Goal: Information Seeking & Learning: Learn about a topic

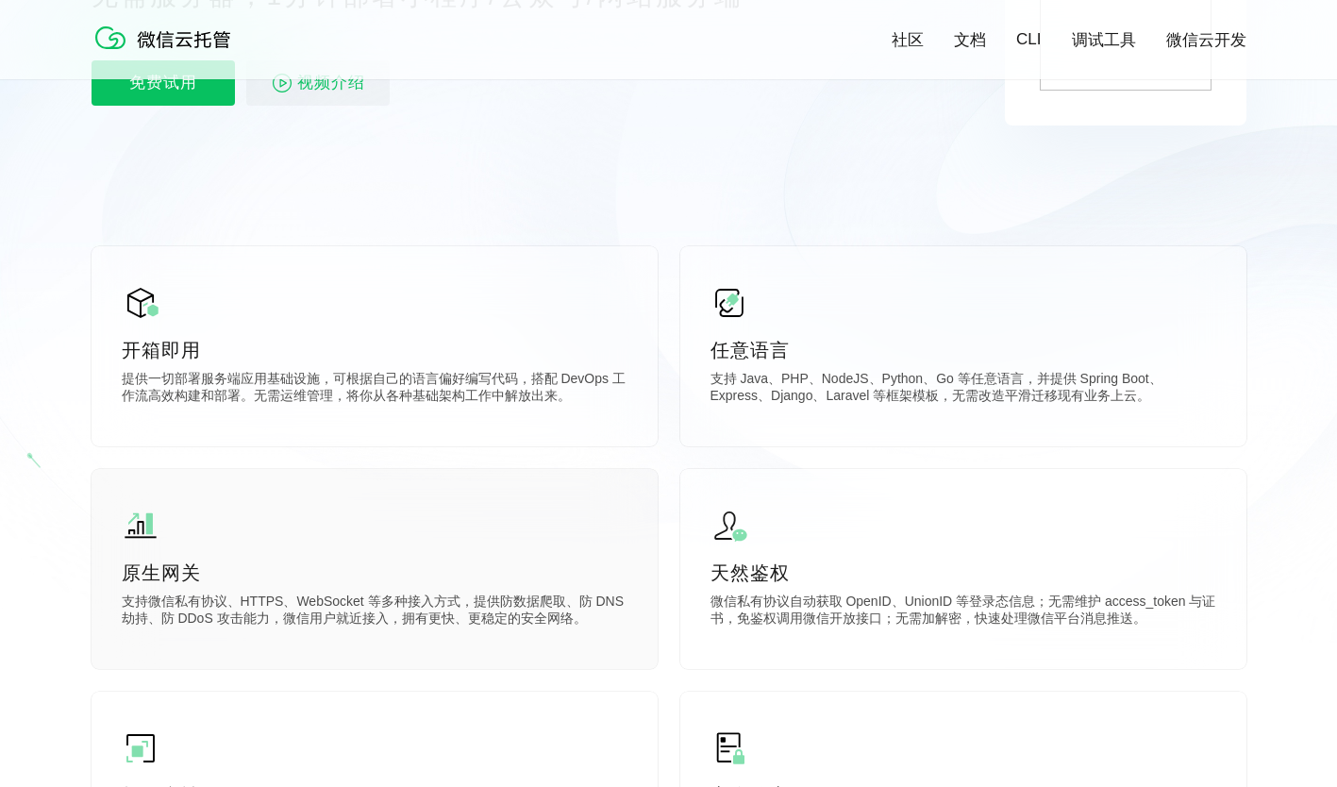
scroll to position [377, 0]
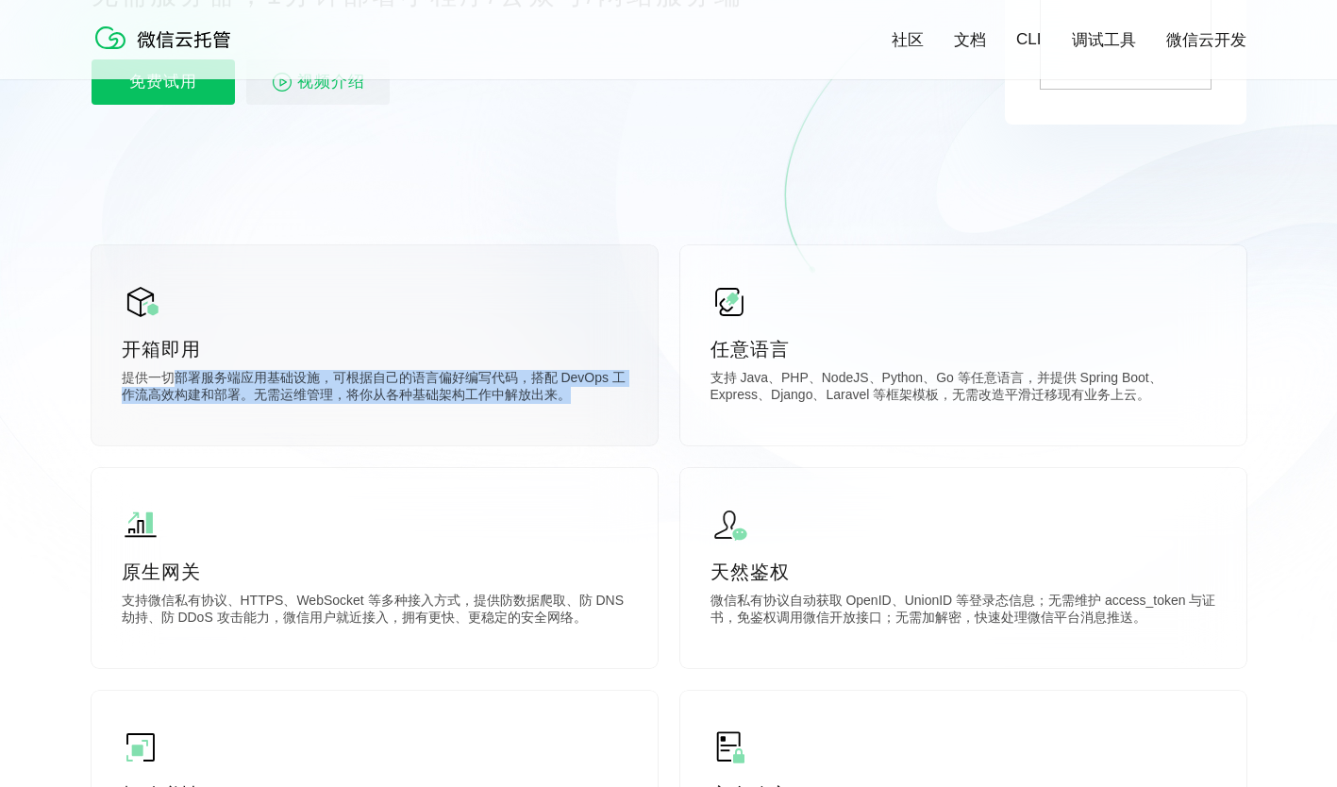
drag, startPoint x: 170, startPoint y: 386, endPoint x: 598, endPoint y: 414, distance: 429.2
click at [598, 414] on div "开箱即用 提供一切部署服务端应用基础设施，可根据自己的语言偏好编写代码，搭配 DevOps 工作流高效构建和部署。无需运维管理，将你从各种基础架构工作中解放出…" at bounding box center [374, 345] width 566 height 200
click at [264, 406] on p "提供一切部署服务端应用基础设施，可根据自己的语言偏好编写代码，搭配 DevOps 工作流高效构建和部署。无需运维管理，将你从各种基础架构工作中解放出来。" at bounding box center [375, 389] width 506 height 38
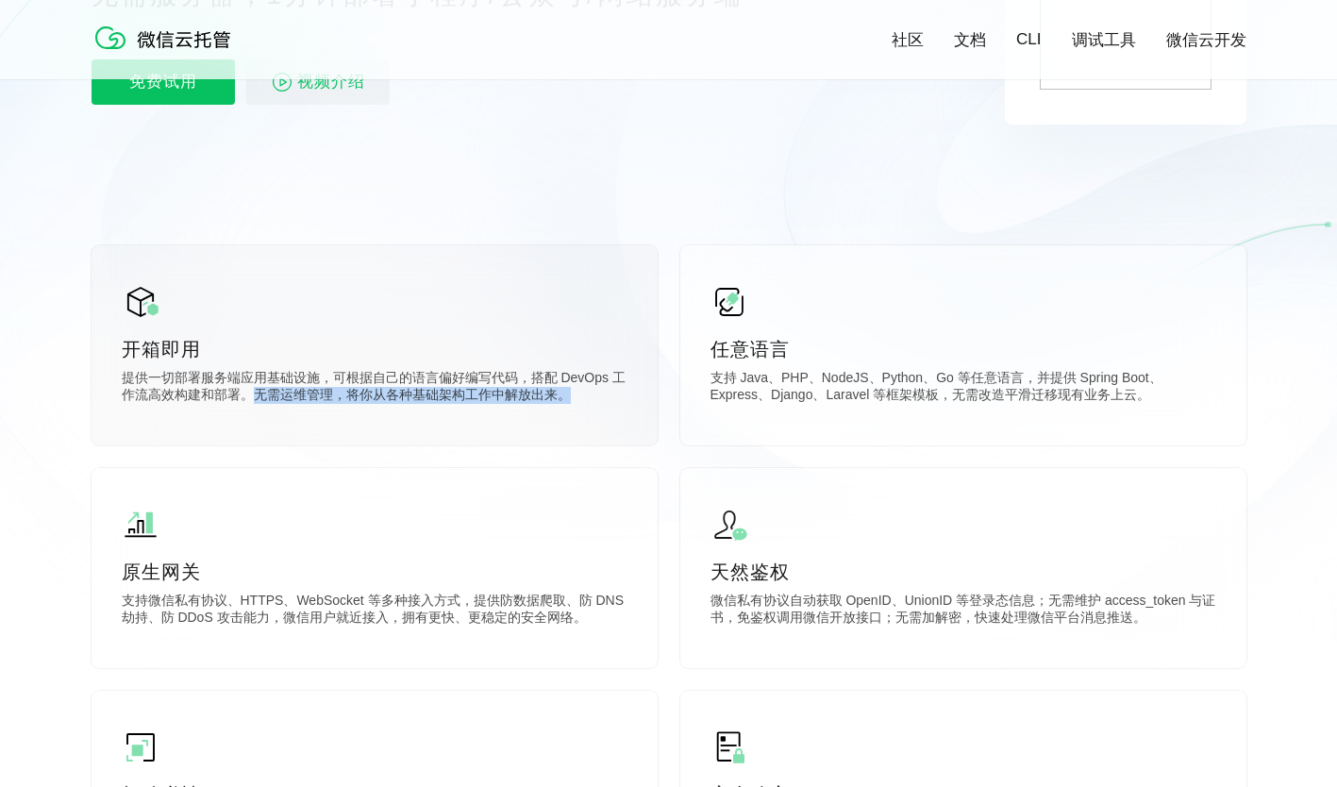
drag, startPoint x: 255, startPoint y: 397, endPoint x: 602, endPoint y: 430, distance: 348.7
click at [602, 430] on div "开箱即用 提供一切部署服务端应用基础设施，可根据自己的语言偏好编写代码，搭配 DevOps 工作流高效构建和部署。无需运维管理，将你从各种基础架构工作中解放出…" at bounding box center [374, 345] width 566 height 200
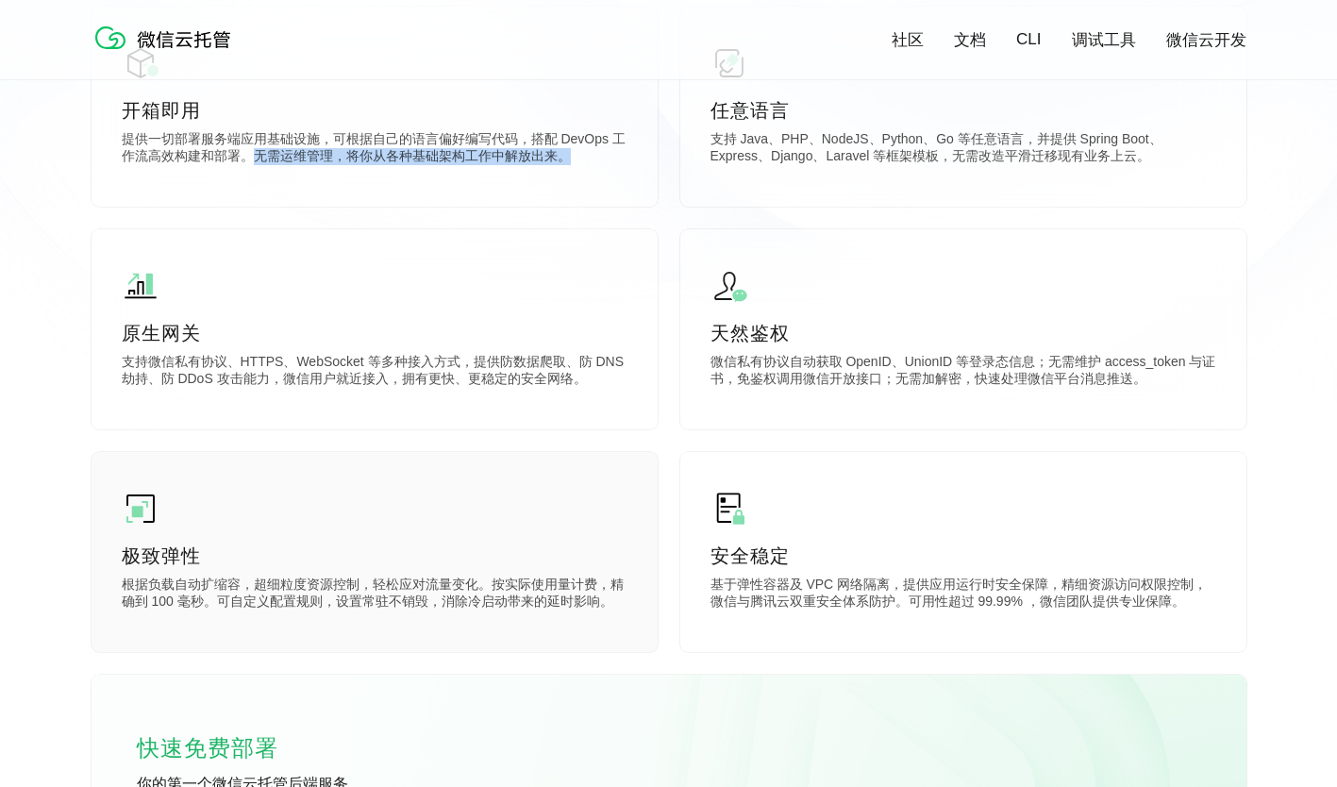
scroll to position [660, 0]
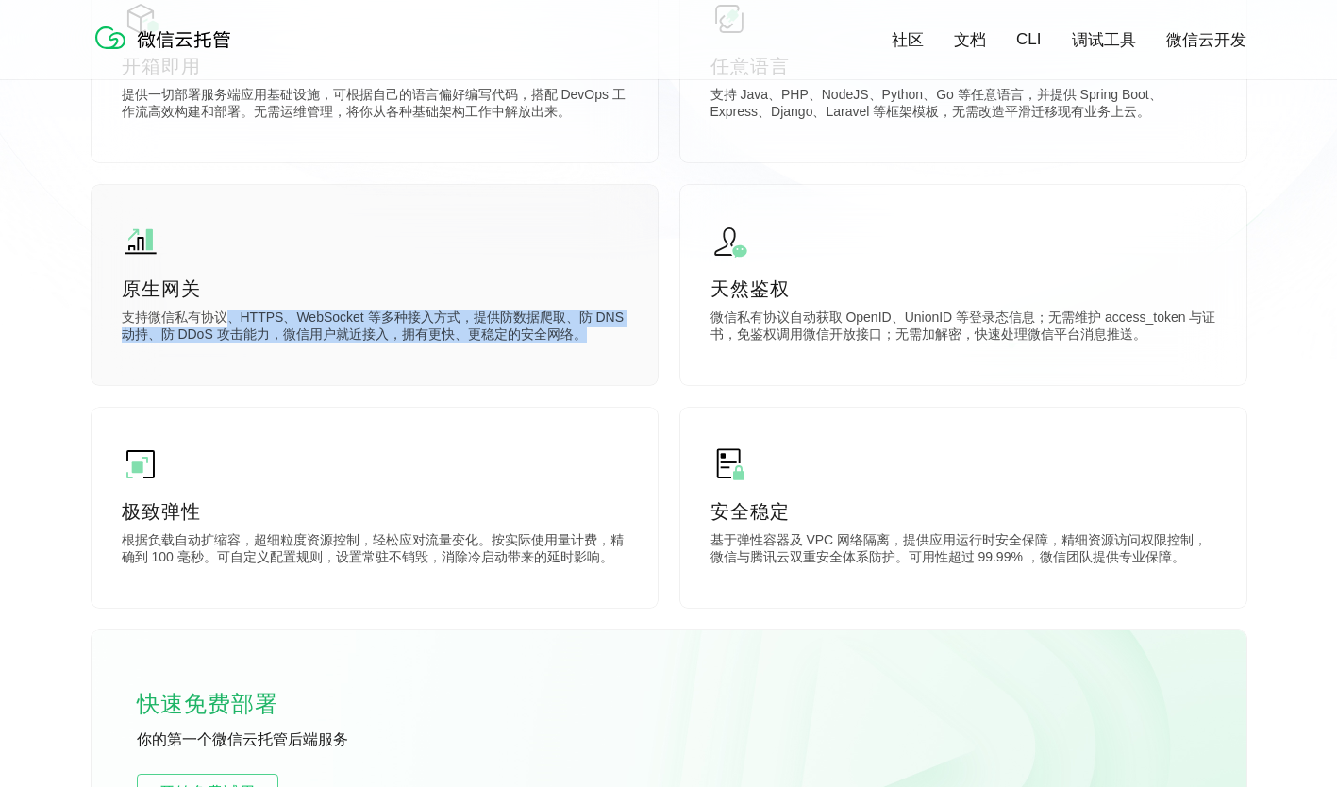
drag, startPoint x: 224, startPoint y: 315, endPoint x: 608, endPoint y: 348, distance: 385.3
click at [608, 348] on div "原生网关 支持微信私有协议、HTTPS、WebSocket 等多种接入方式，提供防数据爬取、防 DNS 劫持、防 DDoS 攻击能力，微信用户就近接入，拥有更…" at bounding box center [374, 285] width 566 height 200
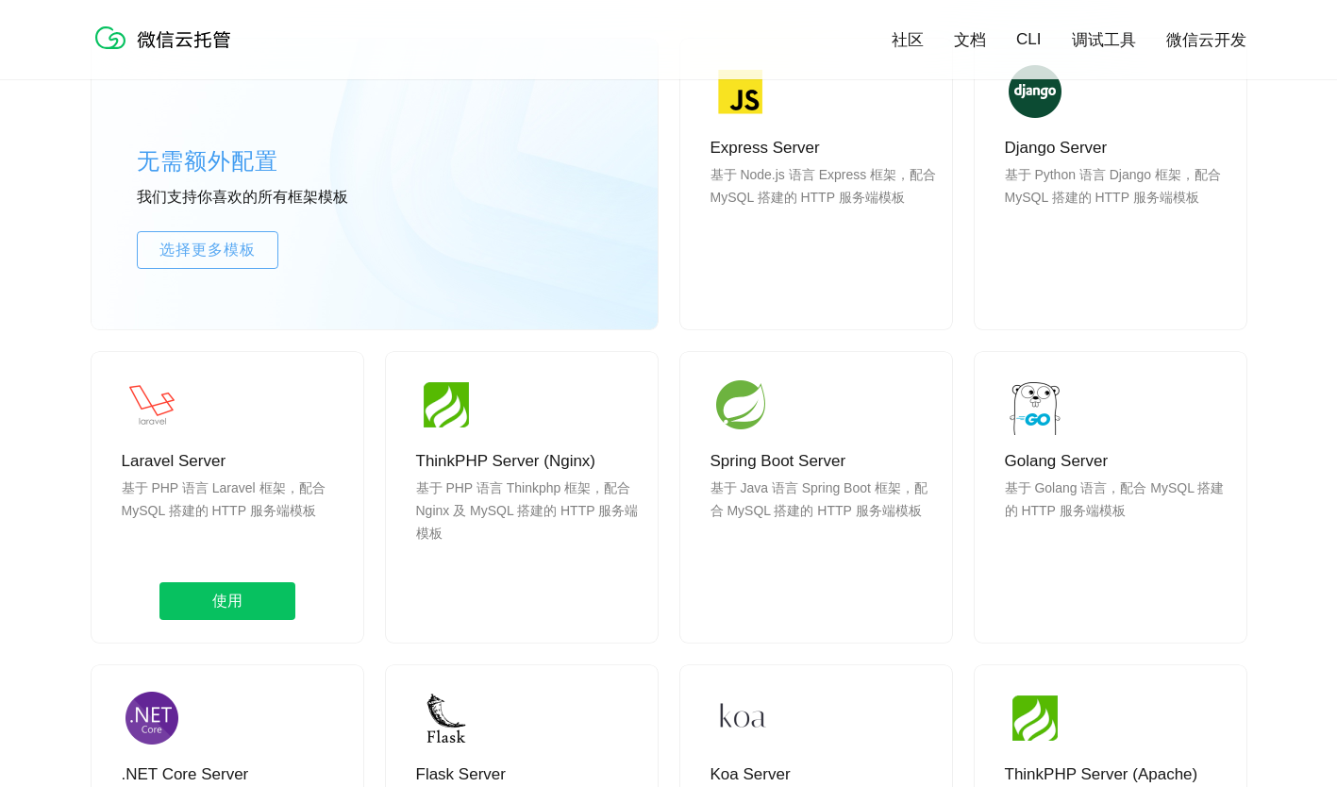
scroll to position [1509, 0]
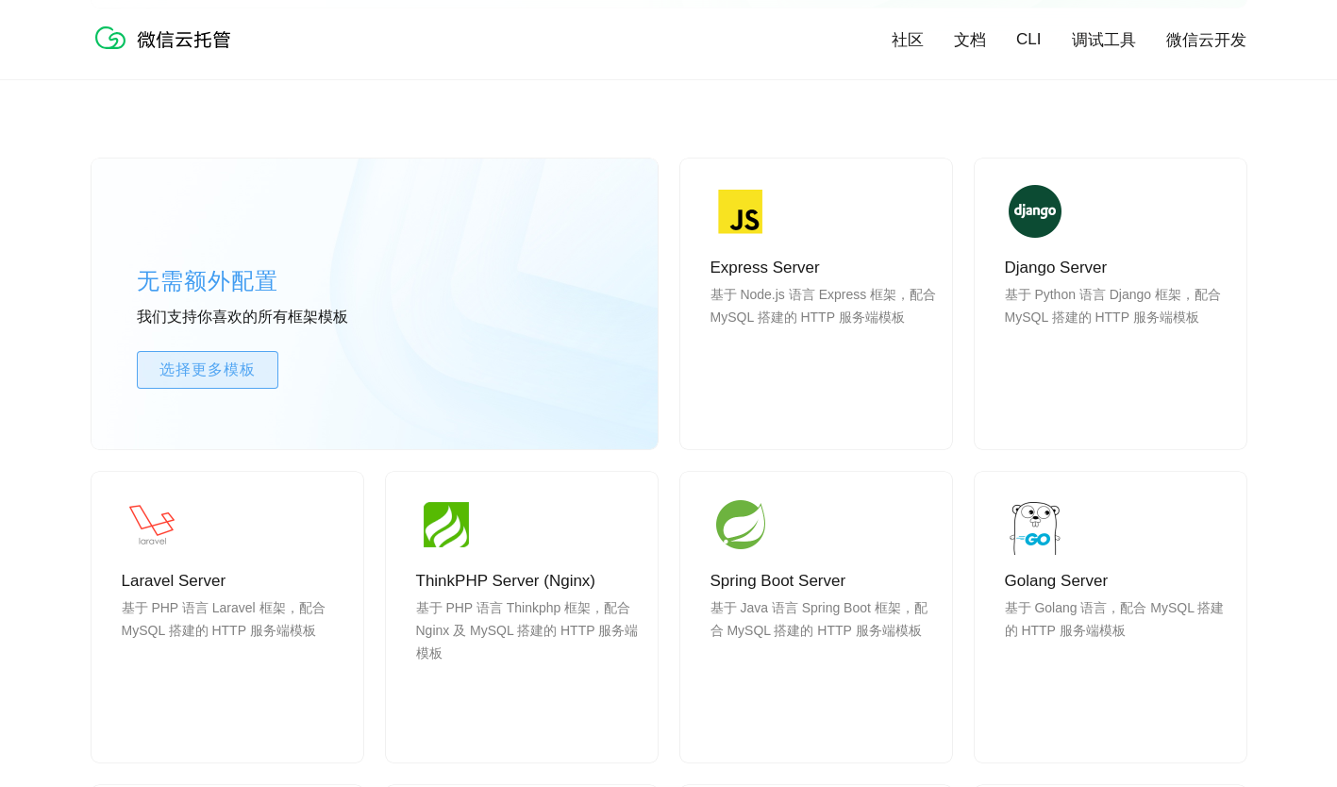
click at [254, 366] on span "选择更多模板" at bounding box center [208, 369] width 140 height 23
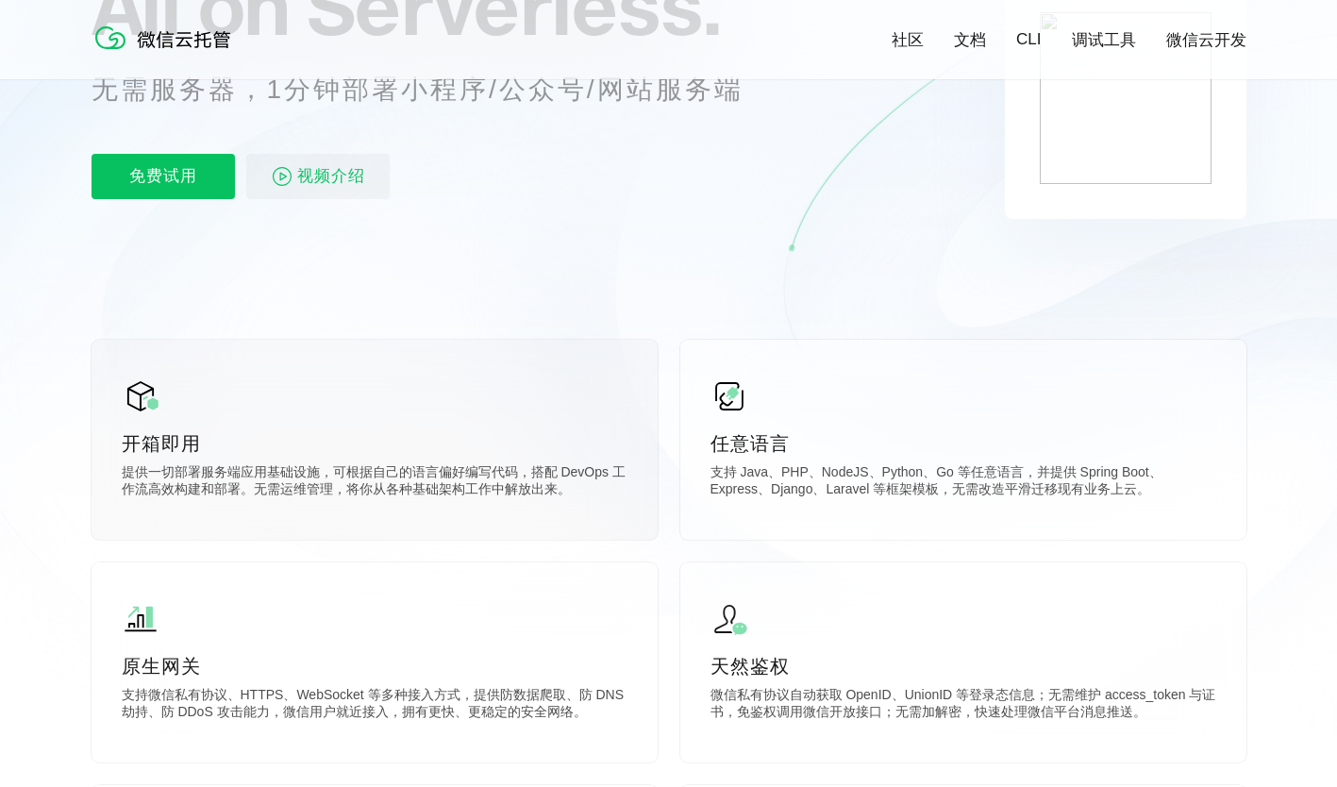
scroll to position [0, 0]
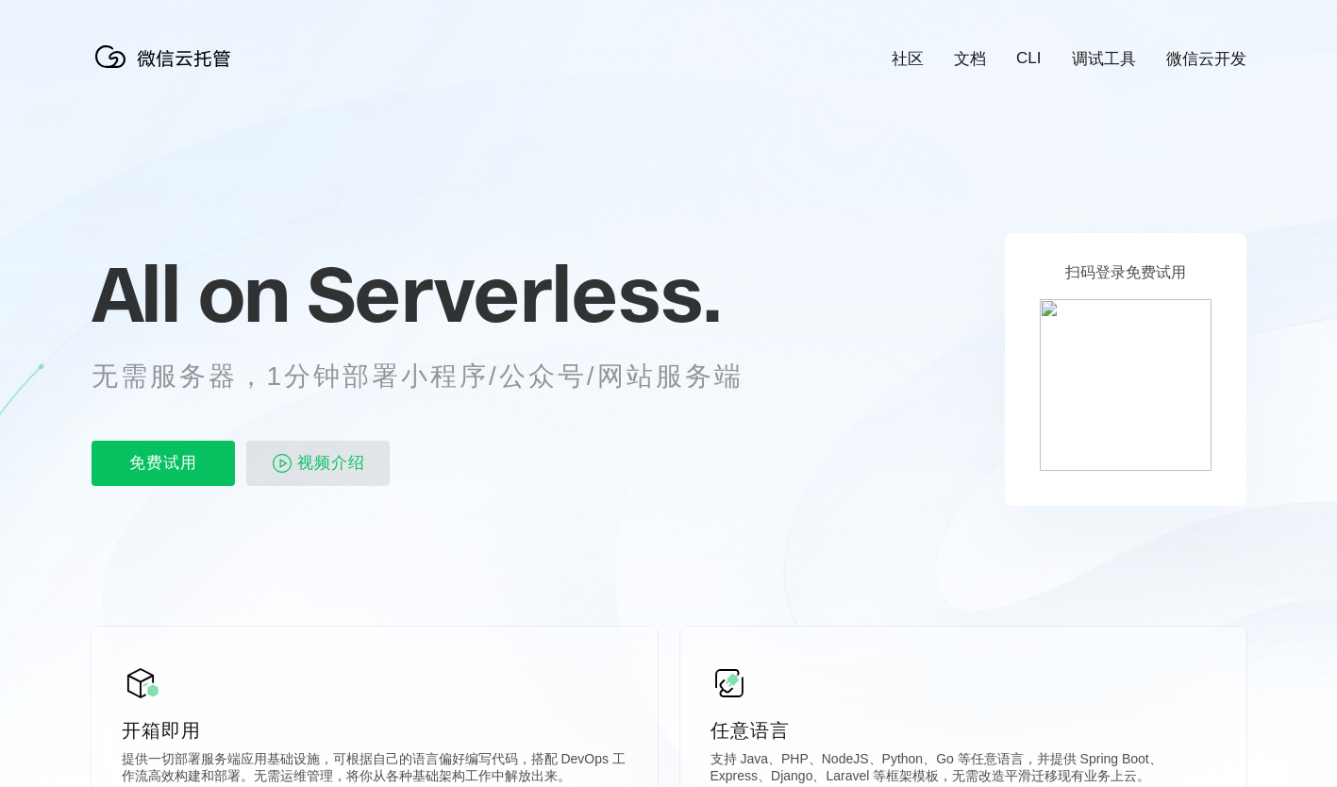
click at [339, 470] on span "视频介绍" at bounding box center [331, 462] width 68 height 45
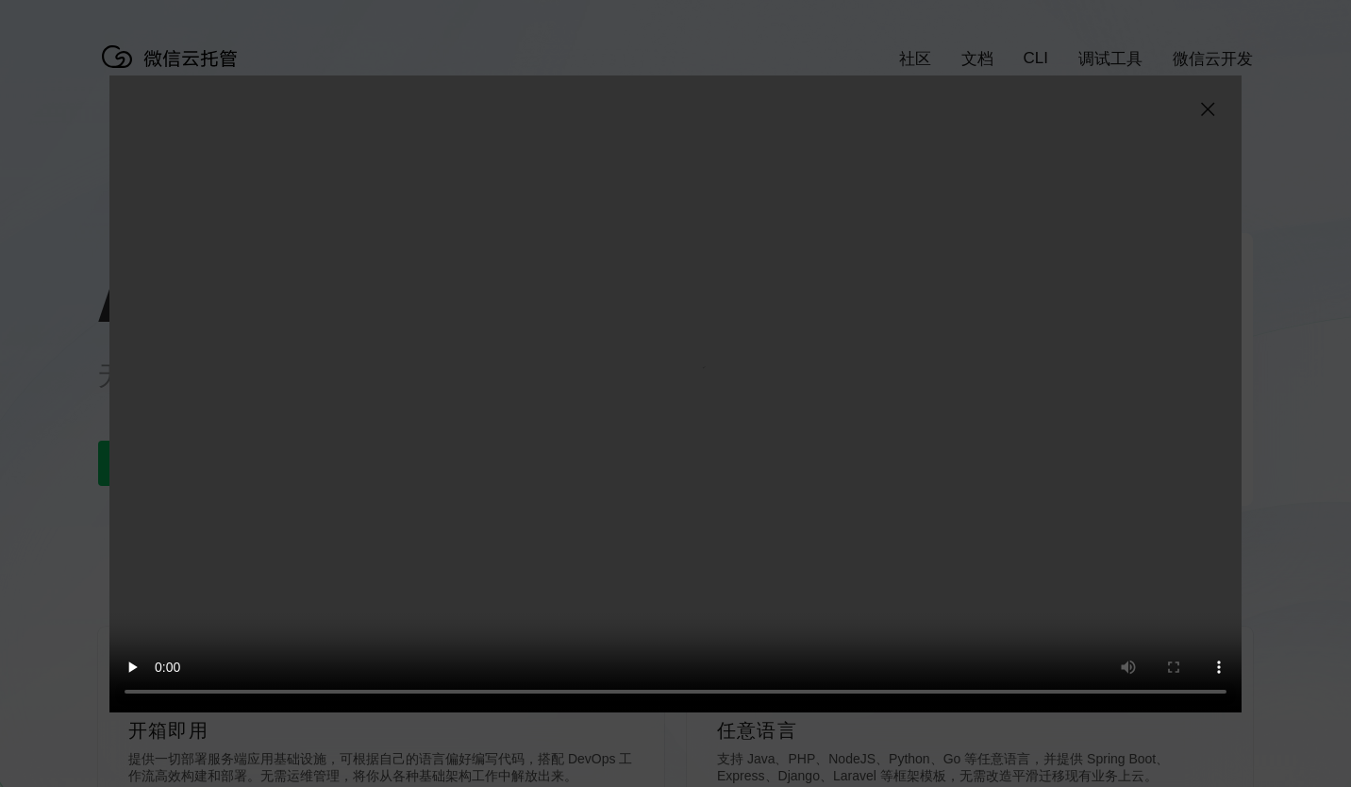
click at [1214, 109] on img at bounding box center [1207, 109] width 23 height 23
